Goal: Information Seeking & Learning: Compare options

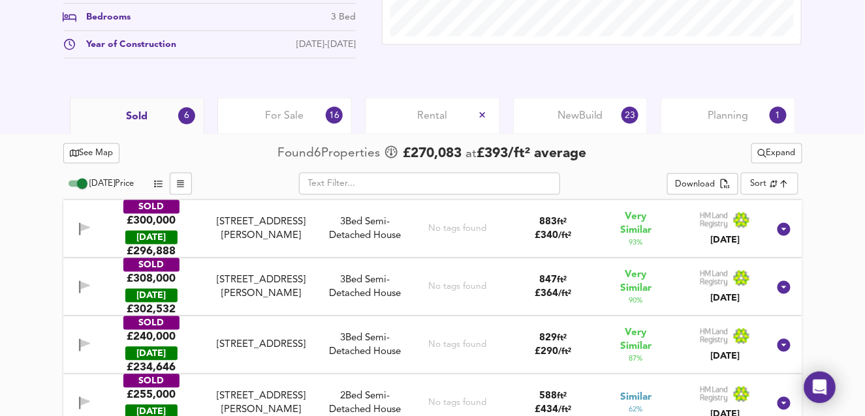
scroll to position [553, 0]
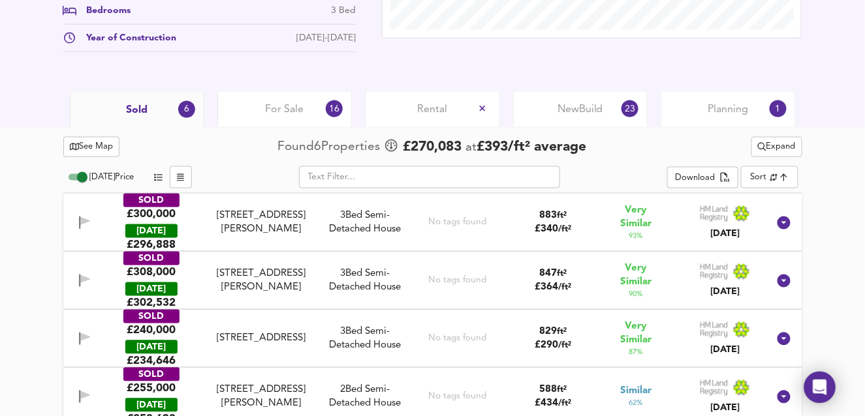
click at [775, 148] on span "Expand" at bounding box center [777, 147] width 38 height 15
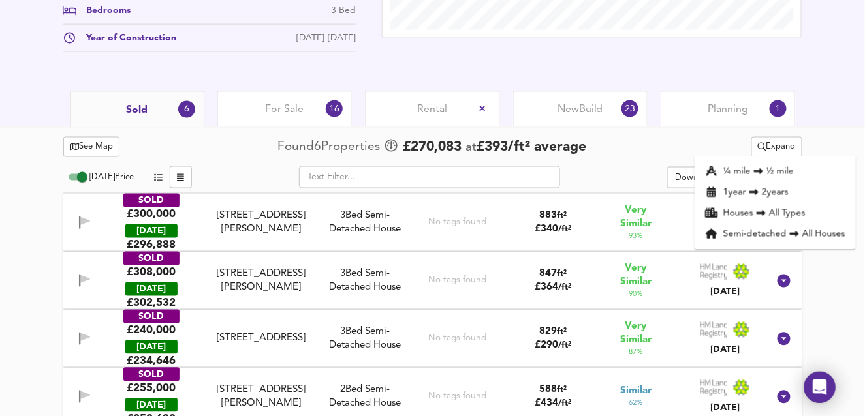
click at [747, 166] on li "¼ mile ½ mile" at bounding box center [774, 171] width 161 height 21
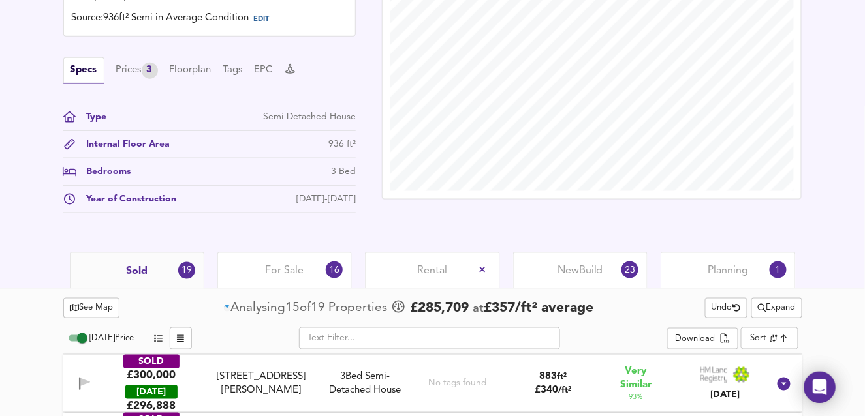
scroll to position [488, 0]
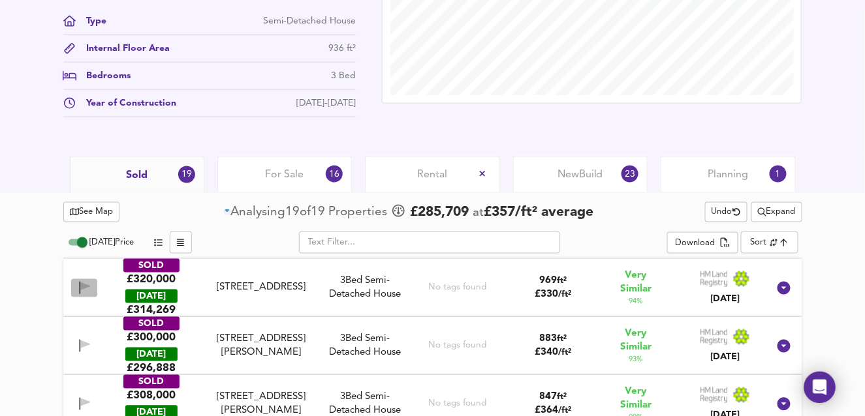
click at [85, 283] on icon "button" at bounding box center [84, 287] width 9 height 8
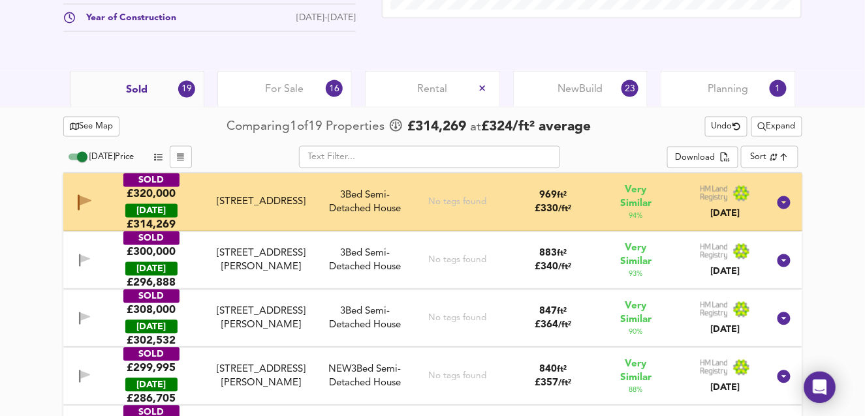
scroll to position [618, 0]
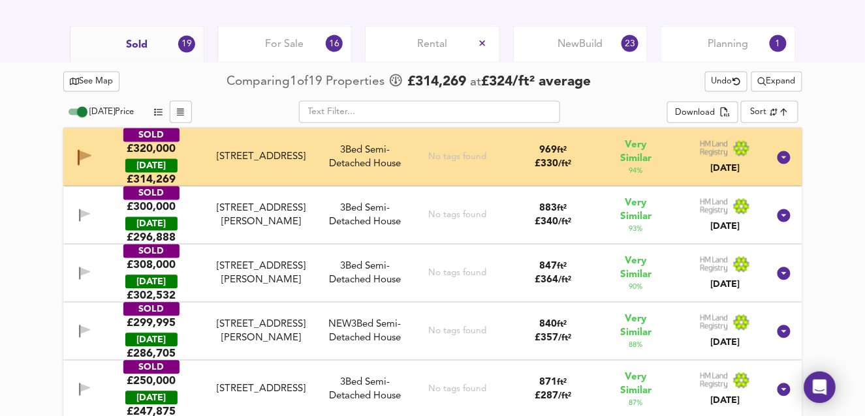
click at [80, 214] on icon "button" at bounding box center [79, 215] width 1 height 12
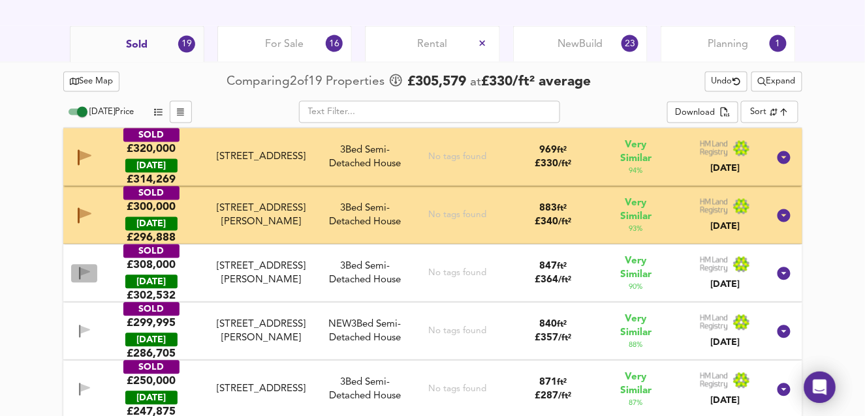
click at [87, 270] on icon "button" at bounding box center [84, 273] width 9 height 8
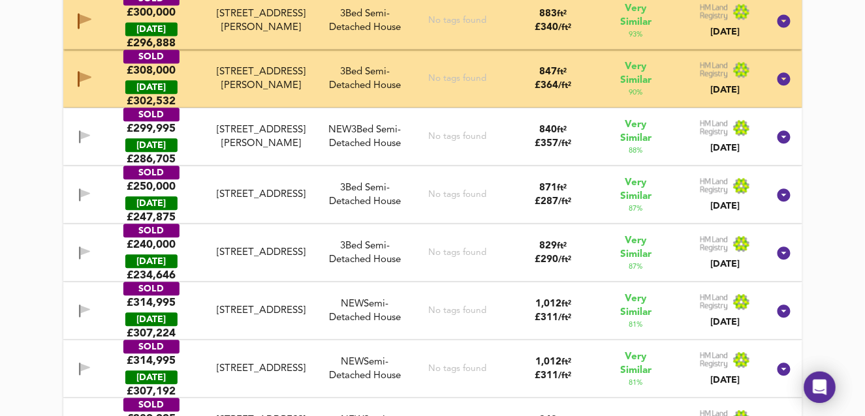
scroll to position [814, 0]
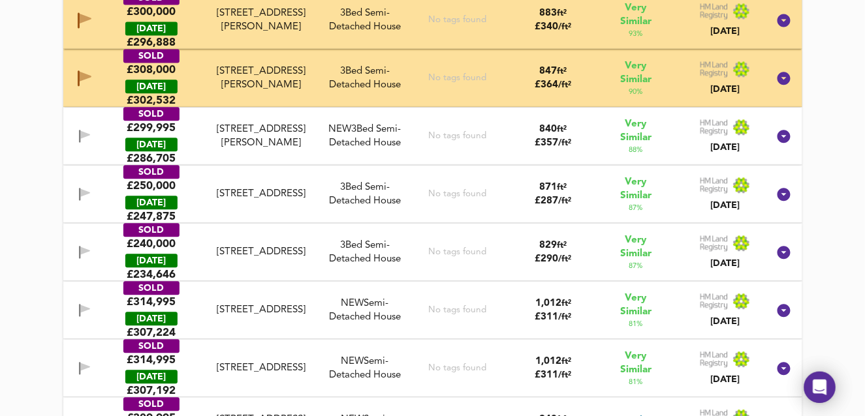
click at [79, 137] on icon "button" at bounding box center [84, 136] width 11 height 12
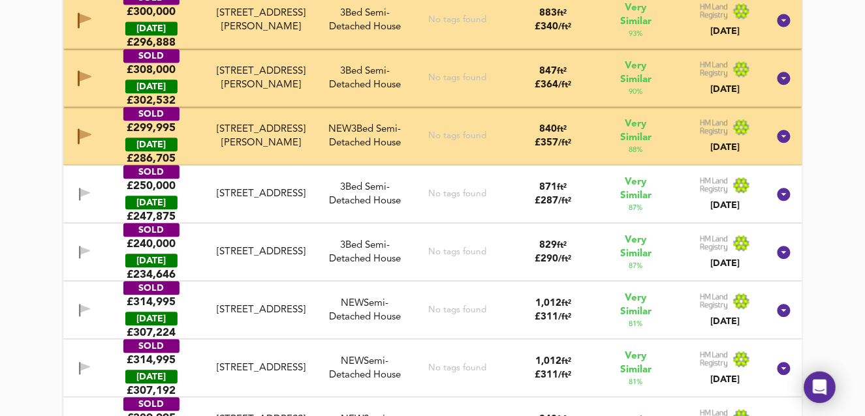
click at [79, 188] on icon "button" at bounding box center [84, 194] width 11 height 12
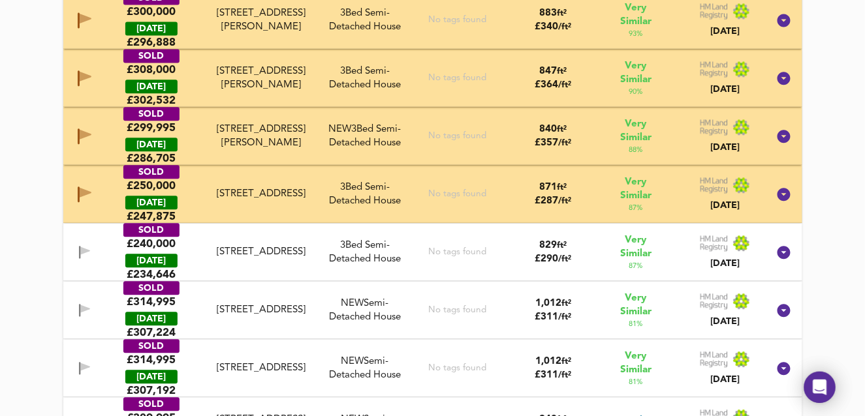
click at [82, 249] on icon "button" at bounding box center [84, 251] width 9 height 8
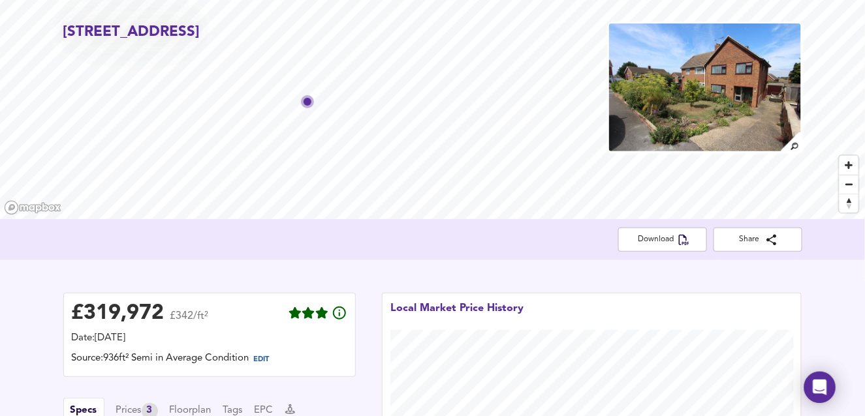
scroll to position [31, 0]
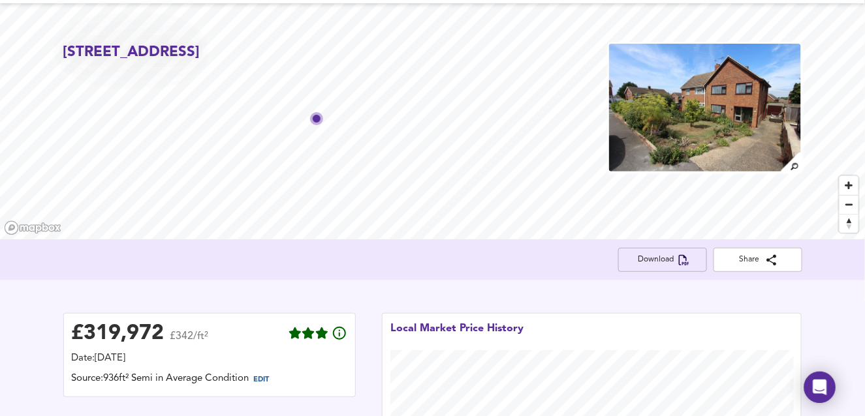
click at [652, 255] on span "Download" at bounding box center [662, 260] width 68 height 14
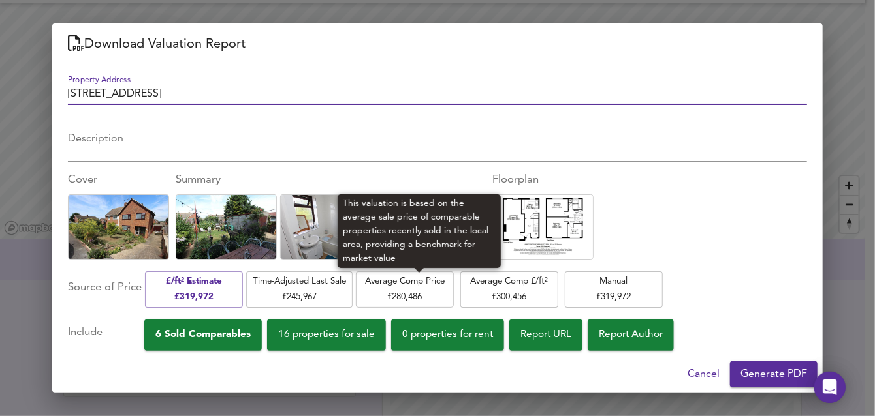
click at [409, 288] on span "Average Comp Price £ 280,486" at bounding box center [404, 289] width 85 height 31
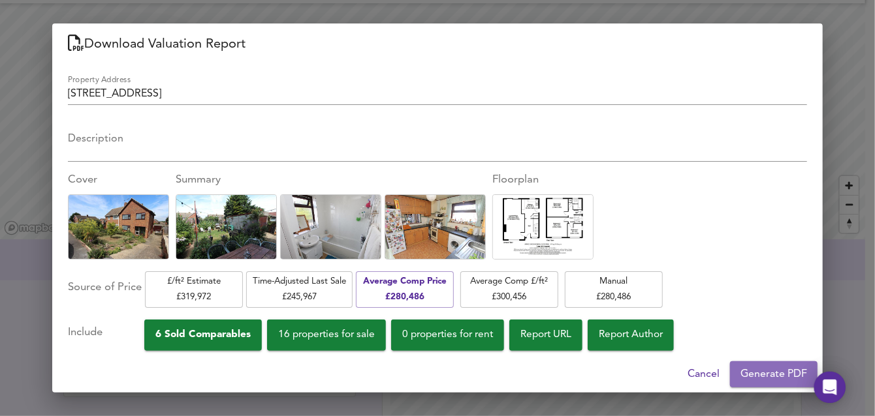
click at [772, 377] on span "Generate PDF" at bounding box center [773, 374] width 67 height 18
